Goal: Download file/media

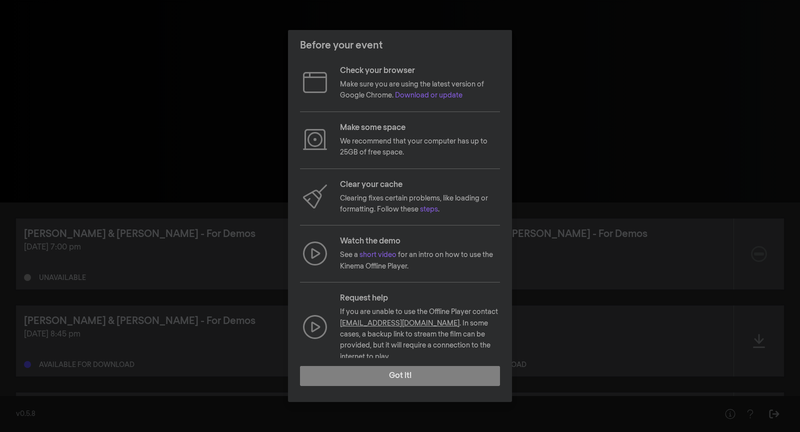
click at [591, 293] on div "Before your event Check your browser Make sure you are using the latest version…" at bounding box center [400, 216] width 800 height 432
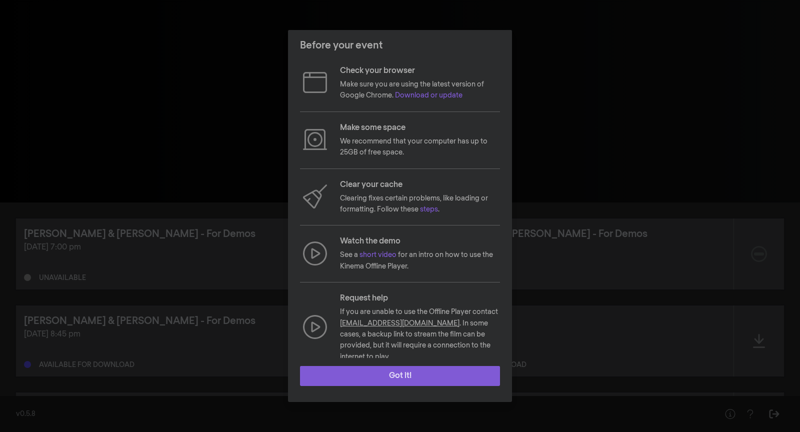
click at [326, 372] on button "Got it!" at bounding box center [400, 376] width 200 height 20
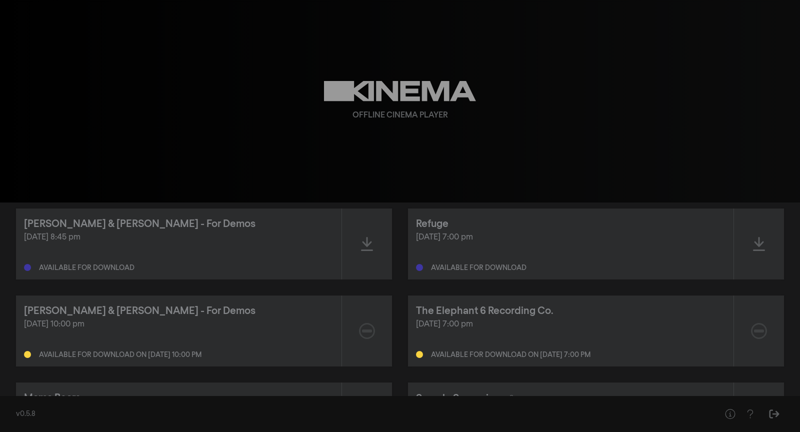
scroll to position [98, 0]
click at [146, 271] on div "Allan & Suzi - For Demos Aug 19, 2025 at 8:45 pm Available for download" at bounding box center [179, 243] width 326 height 71
click at [47, 248] on div "Aug 19, 2025 at 8:45 pm Available for download" at bounding box center [179, 251] width 310 height 40
drag, startPoint x: 117, startPoint y: 240, endPoint x: 24, endPoint y: 240, distance: 92.5
click at [24, 239] on div "[DATE] 8:45 pm" at bounding box center [179, 237] width 310 height 12
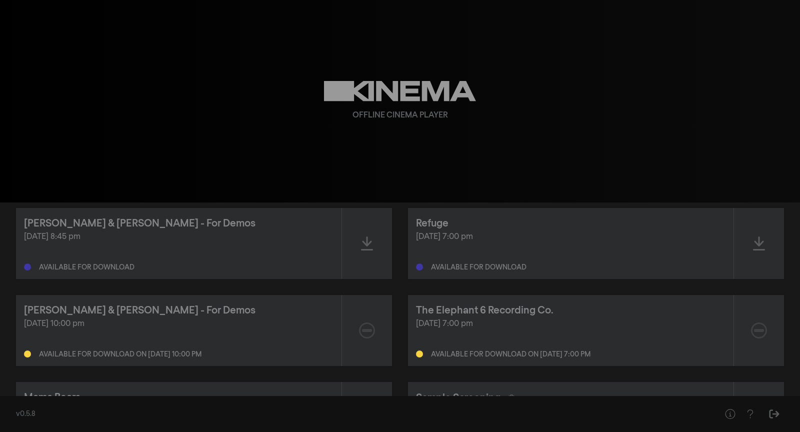
click at [194, 255] on div "Aug 19, 2025 at 8:45 pm Available for download" at bounding box center [179, 251] width 310 height 40
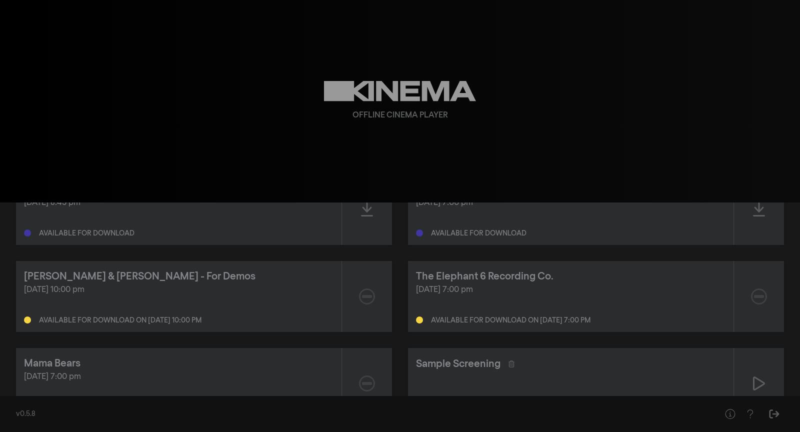
scroll to position [152, 0]
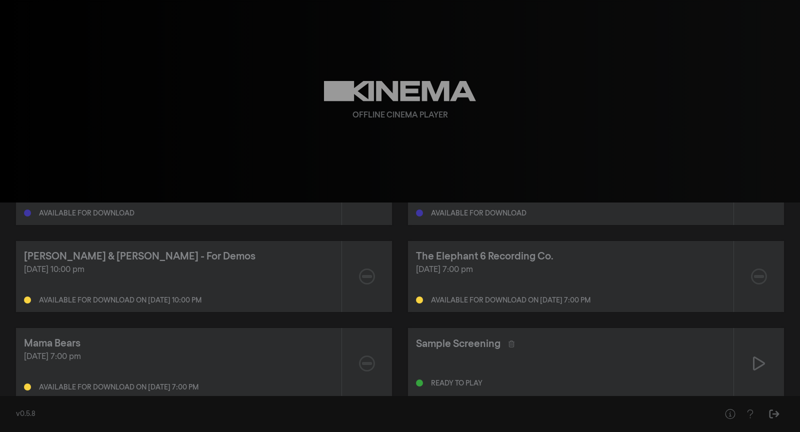
click at [106, 284] on div "Aug 31, 2025 at 10:00 pm Available for download on Aug 28, 2025 at 10:00 pm" at bounding box center [179, 284] width 310 height 40
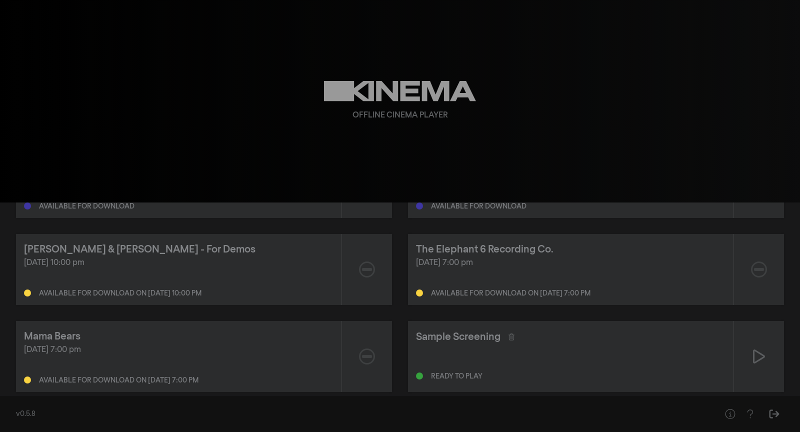
scroll to position [177, 0]
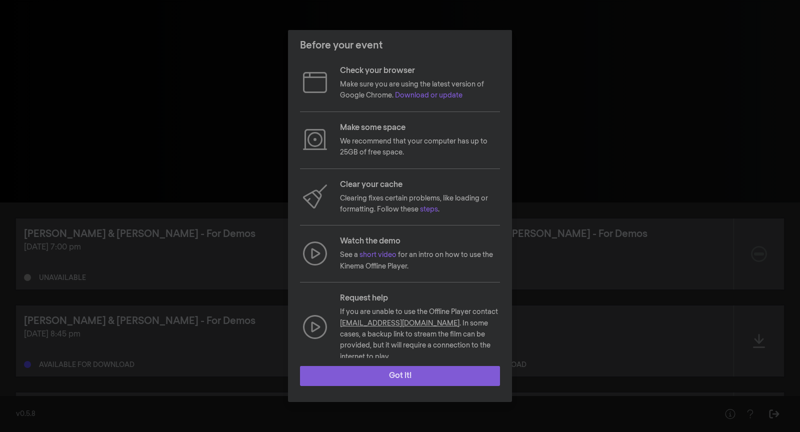
click at [323, 368] on button "Got it!" at bounding box center [400, 376] width 200 height 20
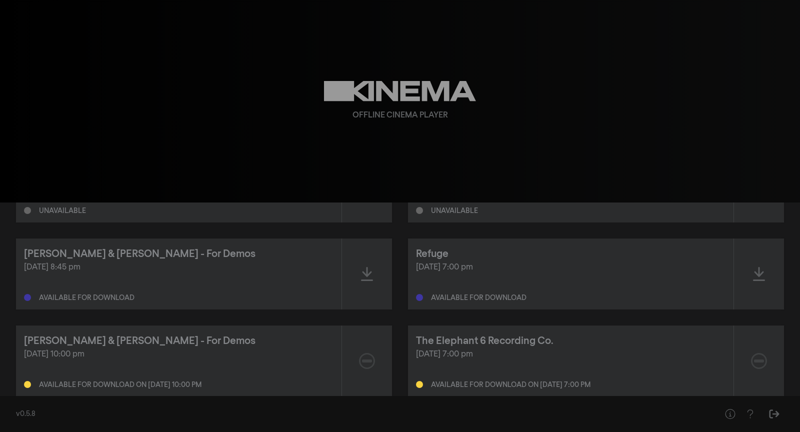
scroll to position [73, 0]
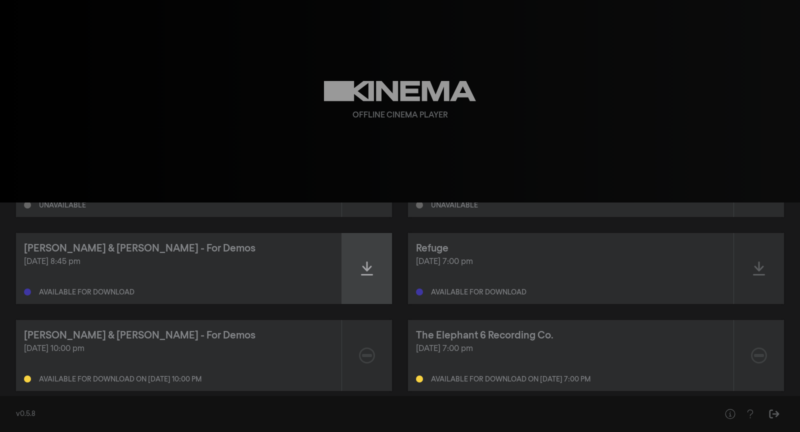
click at [372, 273] on icon at bounding box center [367, 269] width 12 height 16
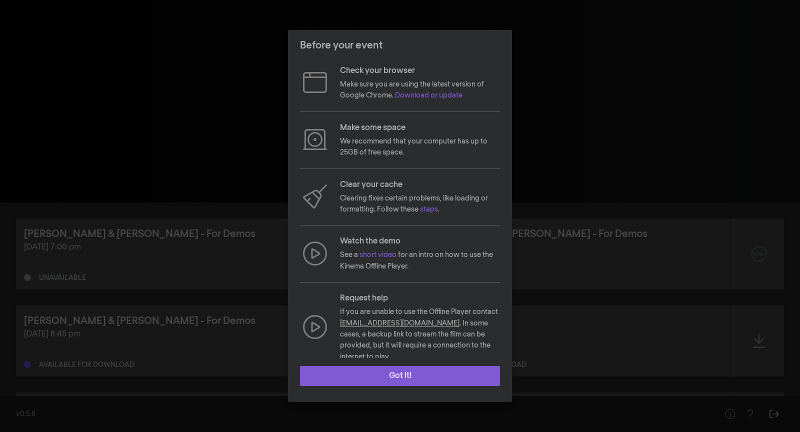
click at [319, 375] on button "Got it!" at bounding box center [400, 376] width 200 height 20
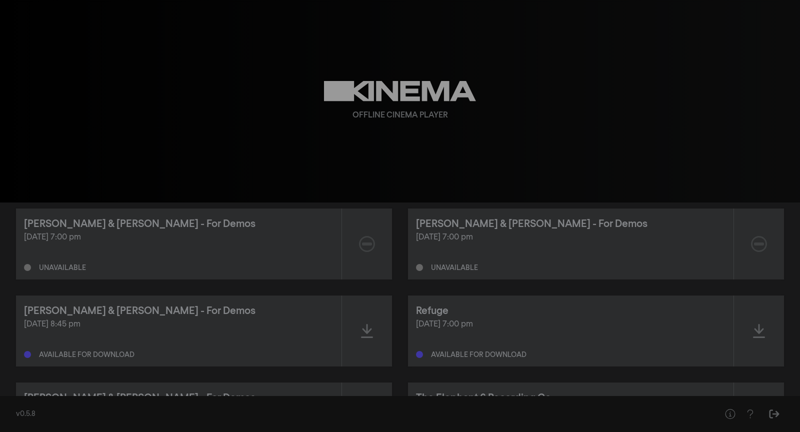
scroll to position [11, 0]
drag, startPoint x: 119, startPoint y: 270, endPoint x: 20, endPoint y: 270, distance: 99.5
click at [20, 270] on div "Allan & Suzi - For Demos Aug 6, 2025 at 7:00 pm Unavailable" at bounding box center [179, 243] width 326 height 71
click at [131, 270] on div "Unavailable" at bounding box center [179, 265] width 310 height 12
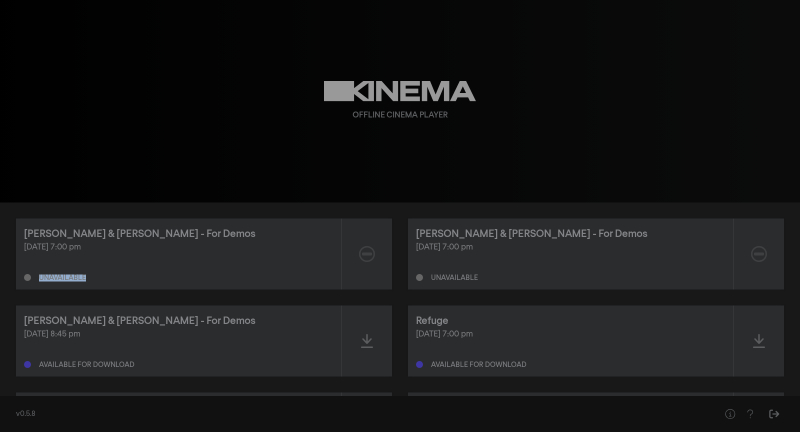
drag, startPoint x: 103, startPoint y: 283, endPoint x: 28, endPoint y: 280, distance: 75.6
click at [28, 280] on div "Allan & Suzi - For Demos Aug 6, 2025 at 7:00 pm Unavailable" at bounding box center [179, 254] width 326 height 71
click at [125, 274] on div "Unavailable" at bounding box center [179, 276] width 310 height 12
click at [371, 255] on icon at bounding box center [367, 254] width 16 height 16
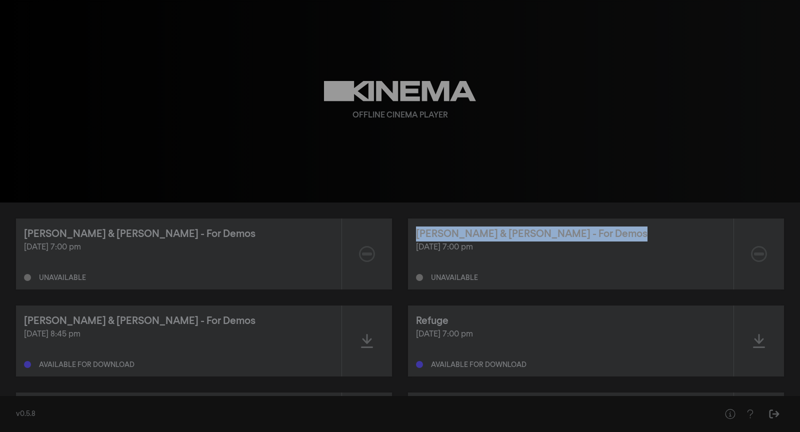
click at [371, 255] on icon at bounding box center [367, 254] width 16 height 16
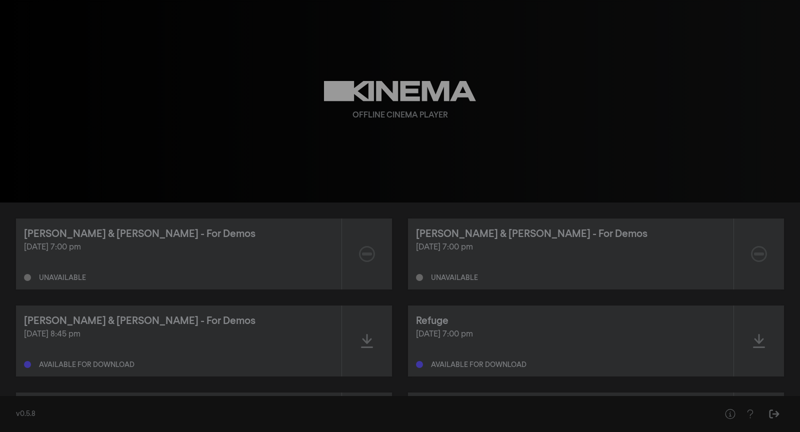
click at [291, 249] on div "[DATE] 7:00 pm" at bounding box center [179, 248] width 310 height 12
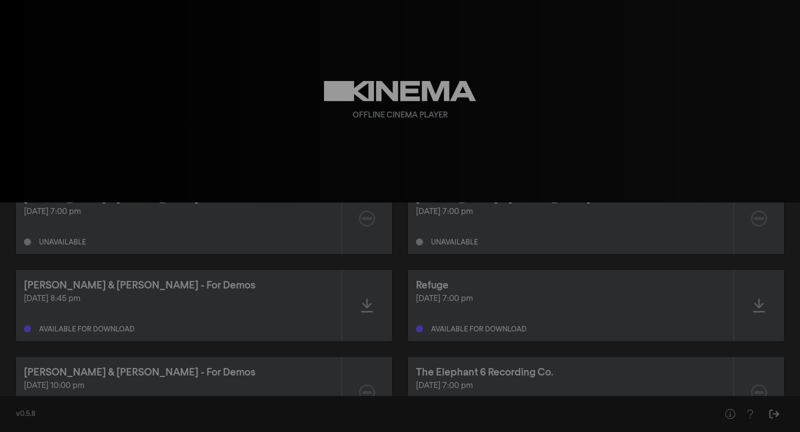
scroll to position [38, 0]
drag, startPoint x: 121, startPoint y: 305, endPoint x: 33, endPoint y: 309, distance: 88.1
click at [33, 309] on div "Aug 19, 2025 at 8:45 pm Available for download" at bounding box center [179, 311] width 310 height 40
click at [58, 308] on div "Aug 19, 2025 at 8:45 pm Available for download" at bounding box center [179, 311] width 310 height 40
click at [48, 303] on div "Aug 19, 2025 at 8:45 pm Available for download" at bounding box center [179, 311] width 310 height 40
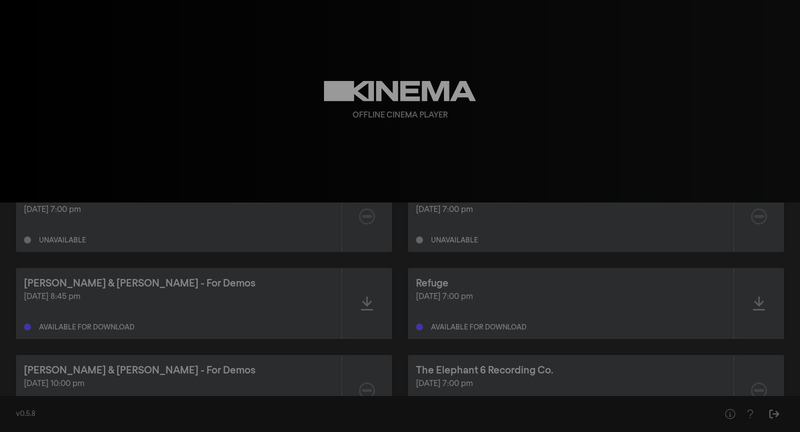
click at [71, 303] on div "Aug 19, 2025 at 8:45 pm Available for download" at bounding box center [179, 311] width 310 height 40
click at [119, 303] on div "Aug 19, 2025 at 8:45 pm Available for download" at bounding box center [179, 311] width 310 height 40
drag, startPoint x: 119, startPoint y: 303, endPoint x: 85, endPoint y: 301, distance: 34.0
click at [85, 301] on div "Aug 19, 2025 at 8:45 pm Available for download" at bounding box center [179, 311] width 310 height 40
drag, startPoint x: 120, startPoint y: 301, endPoint x: 84, endPoint y: 299, distance: 36.6
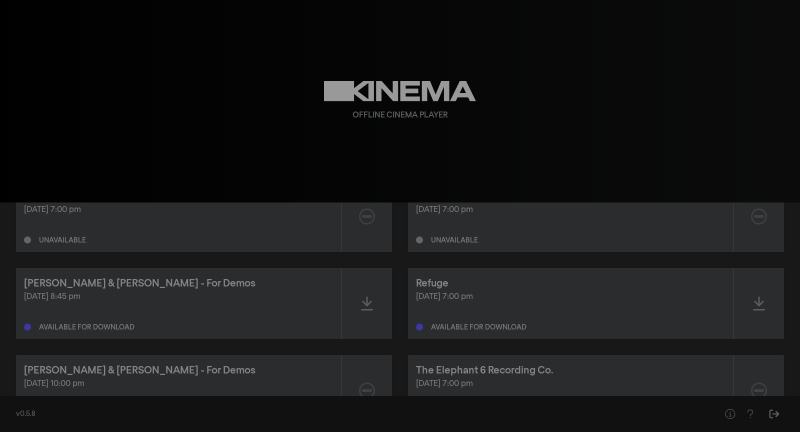
click at [84, 299] on div "[DATE] 8:45 pm" at bounding box center [179, 297] width 310 height 12
click at [134, 312] on div "Aug 19, 2025 at 8:45 pm Available for download" at bounding box center [179, 311] width 310 height 40
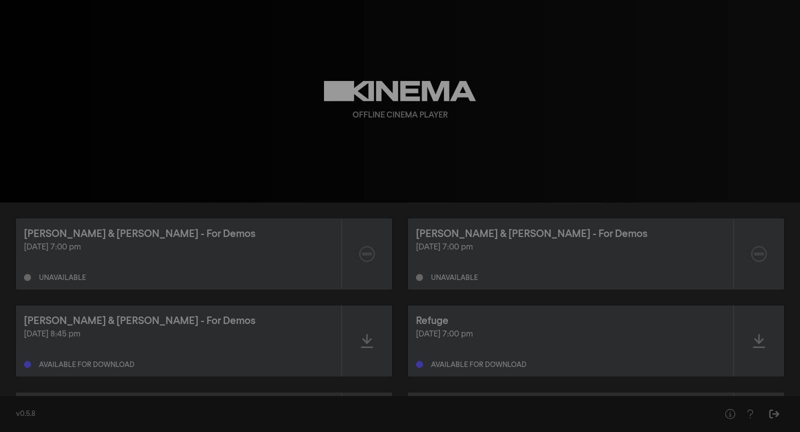
scroll to position [3, 0]
click at [343, 156] on div "Offline Cinema Player" at bounding box center [400, 101] width 360 height 203
